Goal: Information Seeking & Learning: Learn about a topic

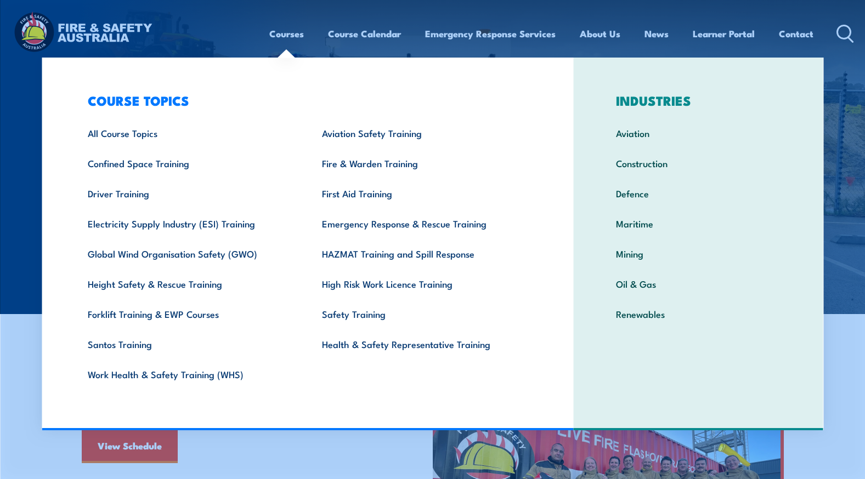
click at [282, 36] on link "Courses" at bounding box center [286, 33] width 35 height 29
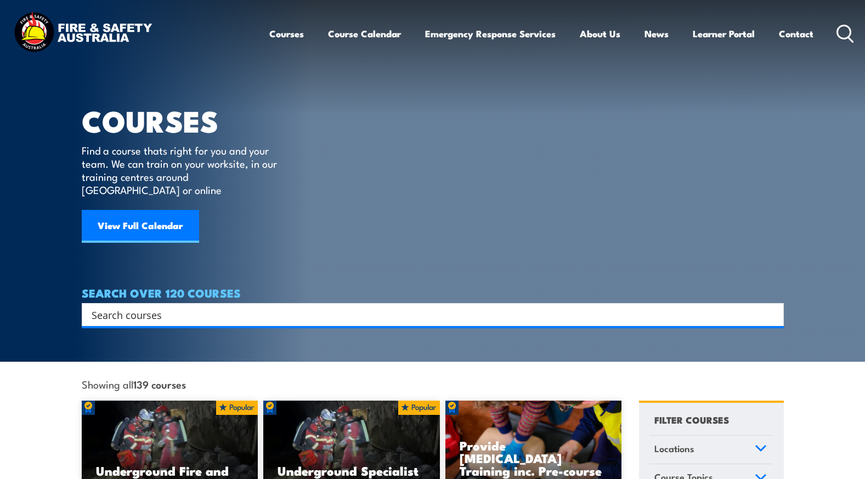
click at [173, 307] on input "Search input" at bounding box center [426, 315] width 668 height 16
type input "riggers"
click at [149, 307] on input "Search input" at bounding box center [426, 315] width 668 height 16
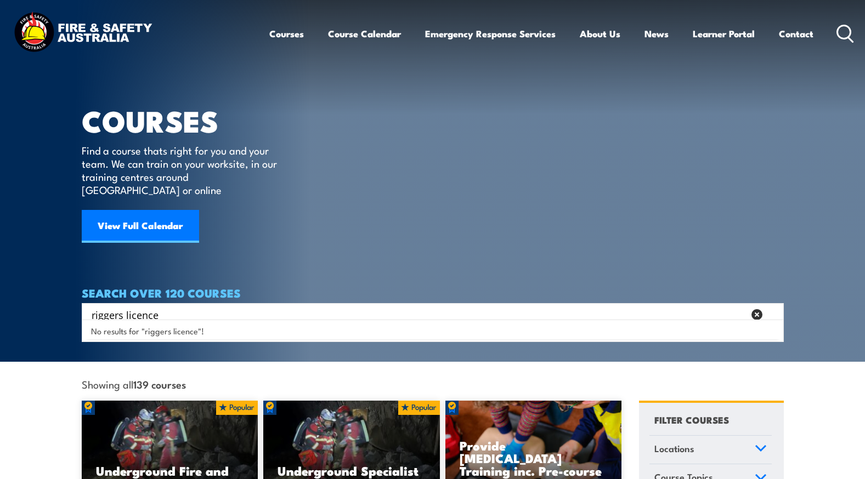
type input "riggers licence"
